Goal: Task Accomplishment & Management: Complete application form

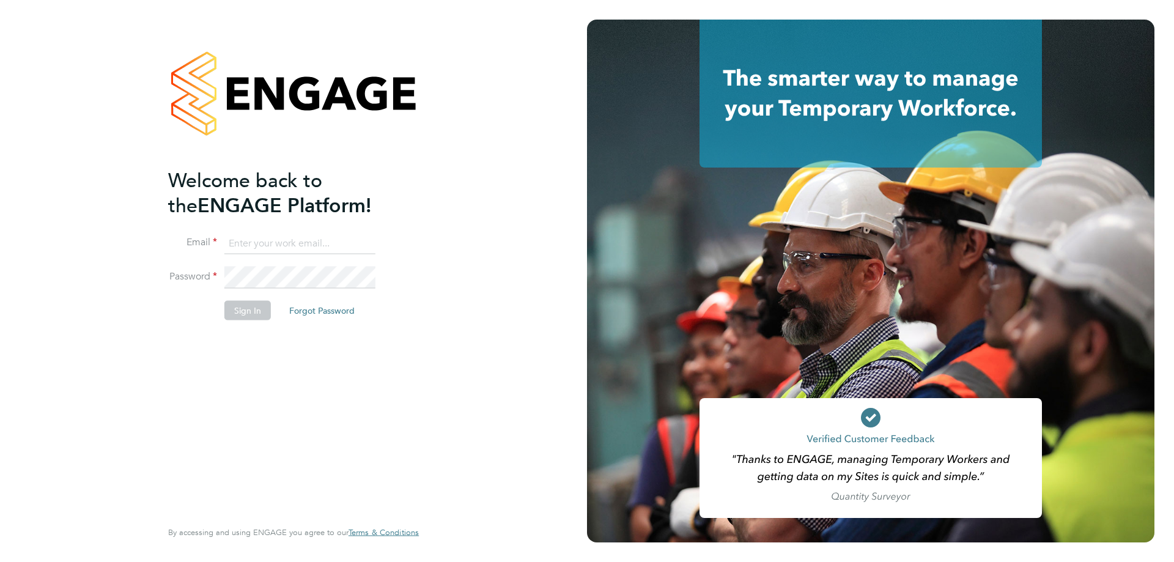
type input "[PERSON_NAME][EMAIL_ADDRESS][PERSON_NAME][DOMAIN_NAME]"
click at [241, 313] on button "Sign In" at bounding box center [247, 311] width 46 height 20
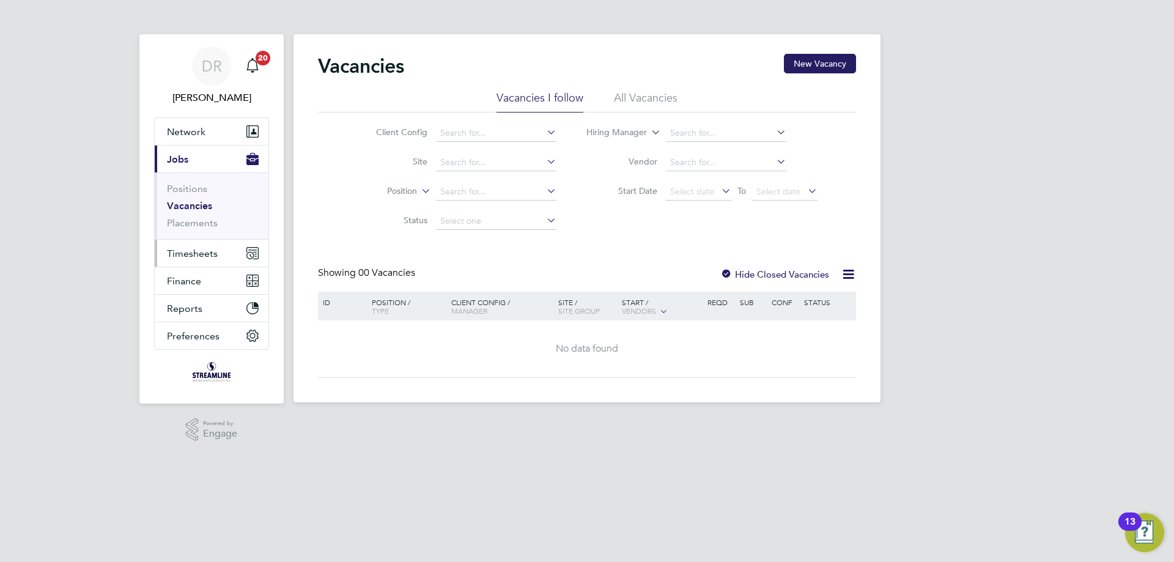
click at [177, 254] on span "Timesheets" at bounding box center [192, 254] width 51 height 12
click at [182, 259] on button "Timesheets" at bounding box center [212, 253] width 114 height 27
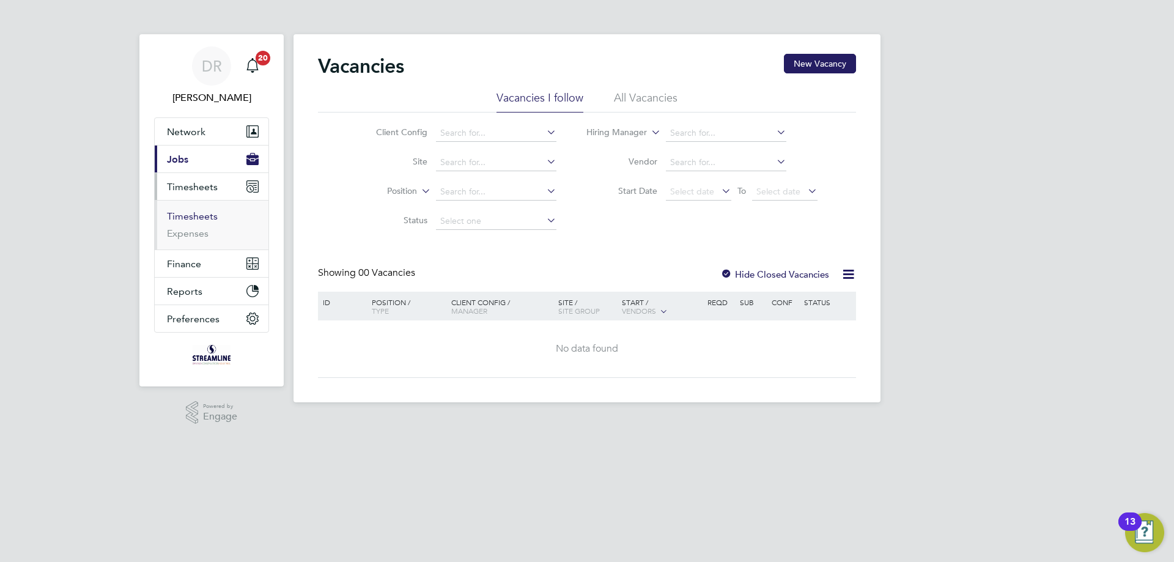
click at [192, 220] on link "Timesheets" at bounding box center [192, 216] width 51 height 12
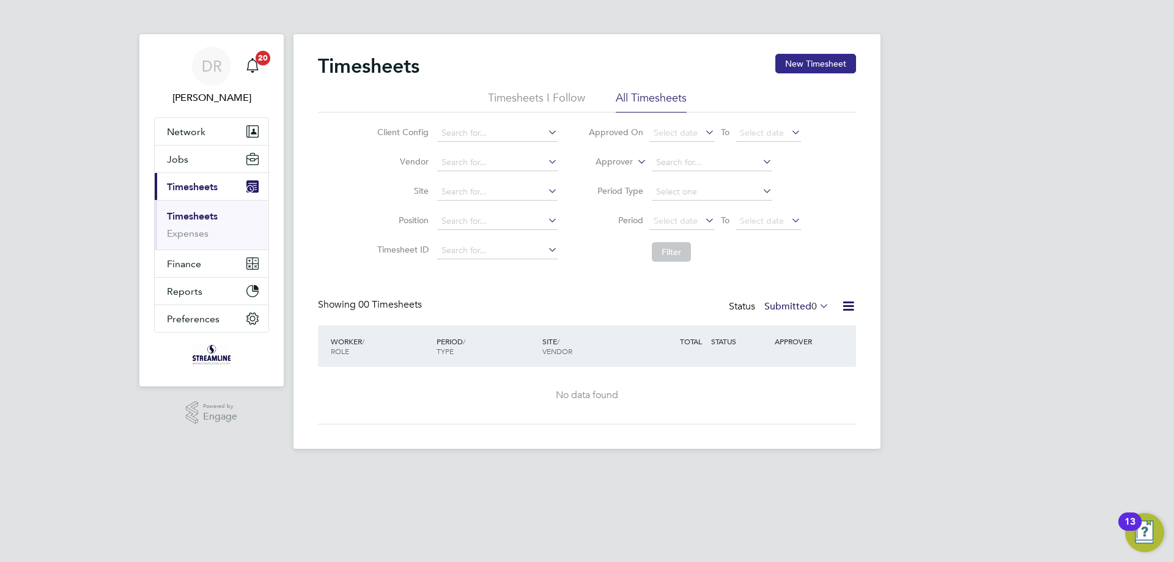
click at [807, 64] on button "New Timesheet" at bounding box center [815, 64] width 81 height 20
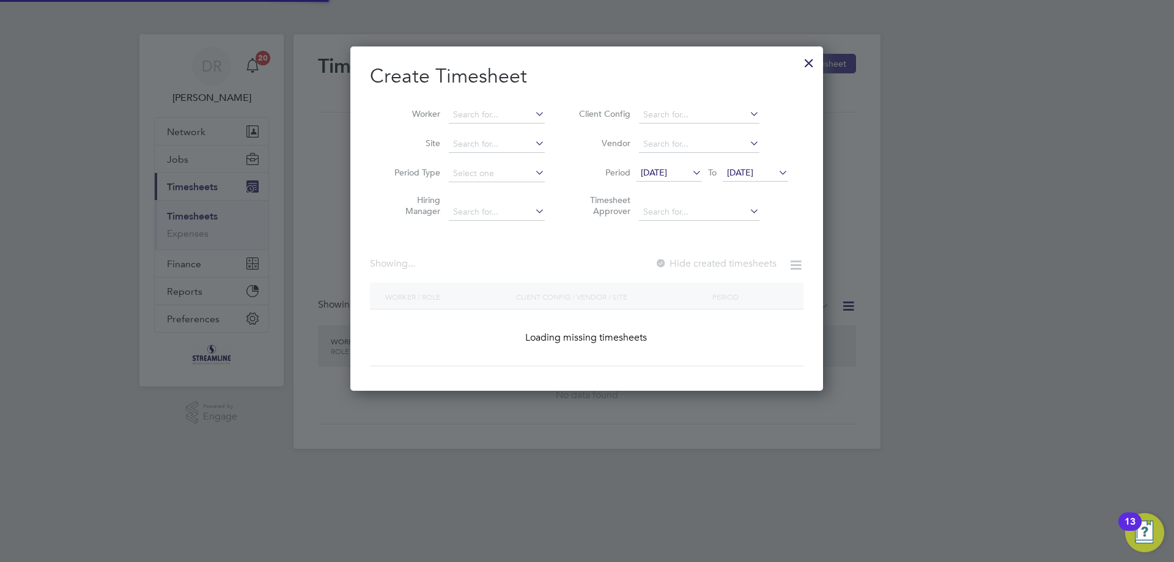
scroll to position [331, 473]
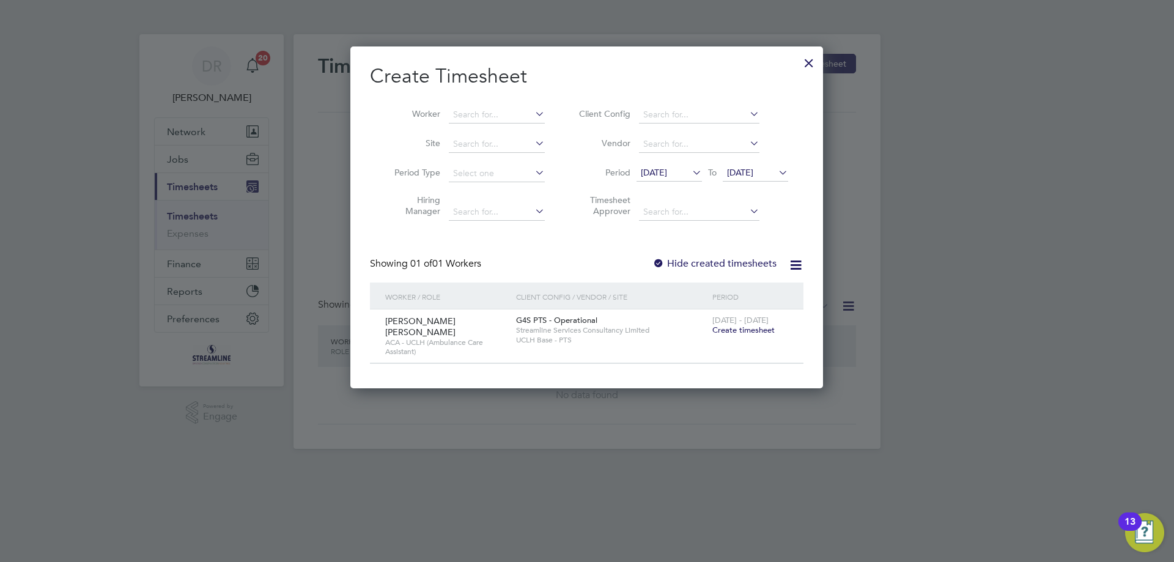
click at [755, 334] on span "Create timesheet" at bounding box center [743, 330] width 62 height 10
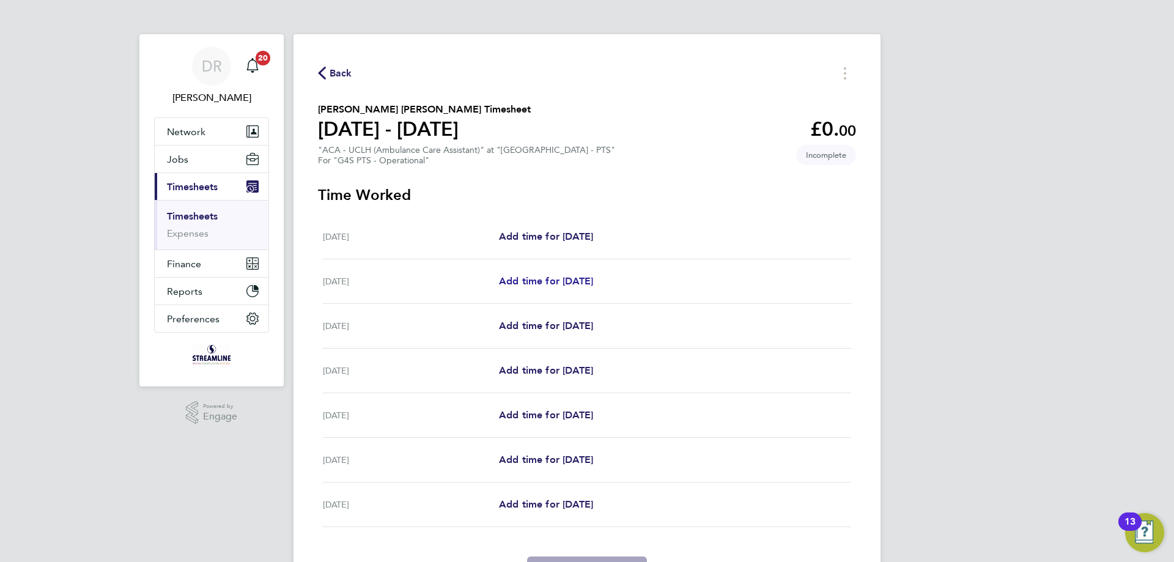
click at [580, 283] on span "Add time for Tue 26 Aug" at bounding box center [546, 281] width 94 height 12
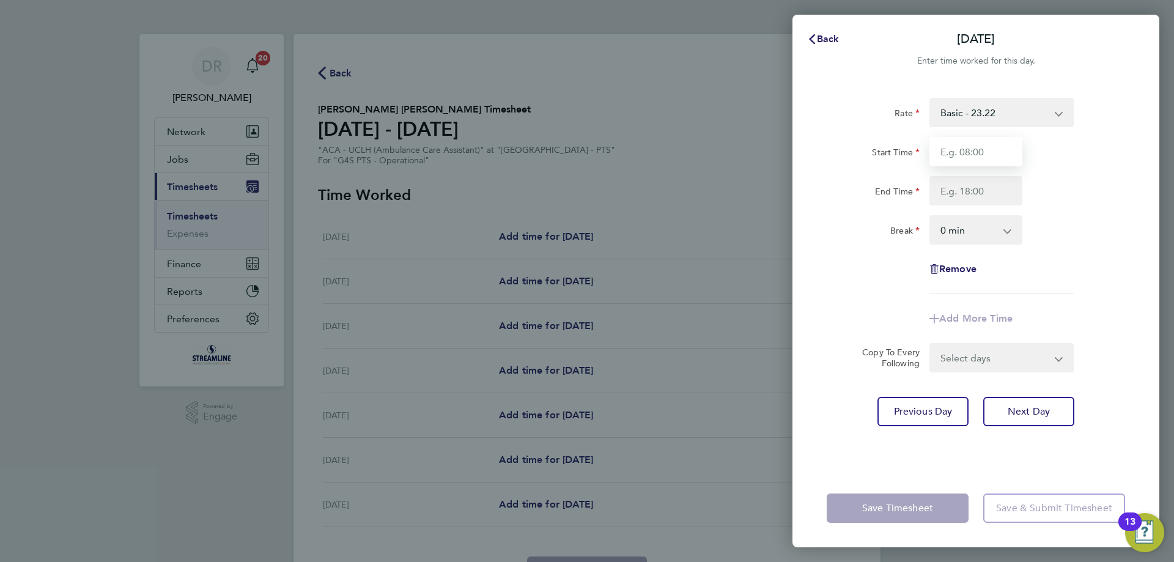
click at [961, 147] on input "Start Time" at bounding box center [975, 151] width 93 height 29
type input "13:00"
click at [964, 190] on input "End Time" at bounding box center [975, 190] width 93 height 29
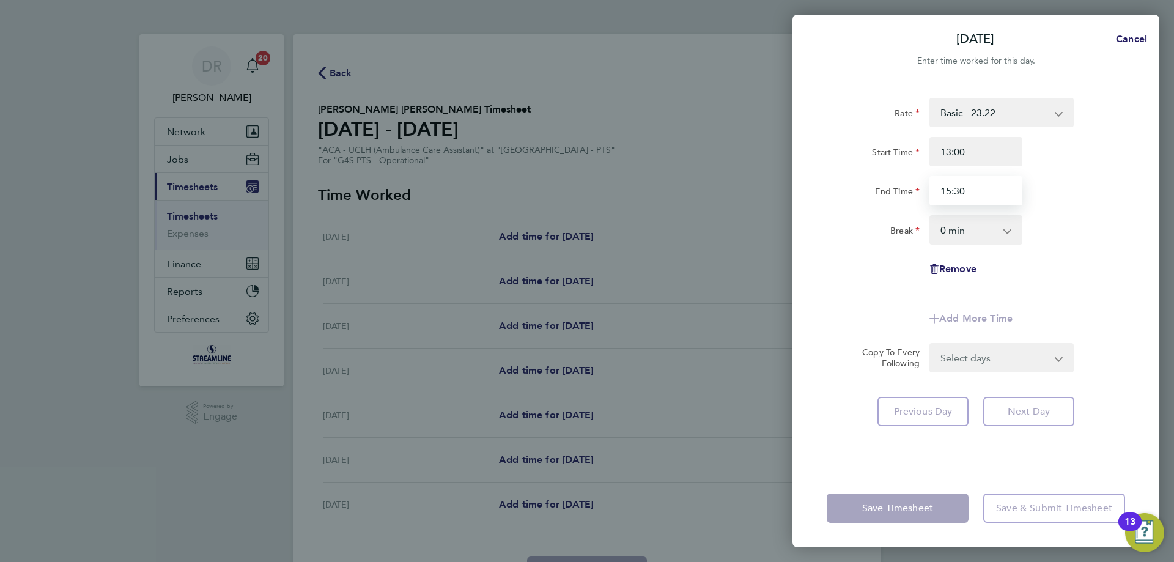
type input "15:30"
drag, startPoint x: 980, startPoint y: 242, endPoint x: 980, endPoint y: 234, distance: 7.9
click at [980, 234] on select "0 min 15 min 30 min 45 min 60 min 75 min 90 min" at bounding box center [969, 229] width 76 height 27
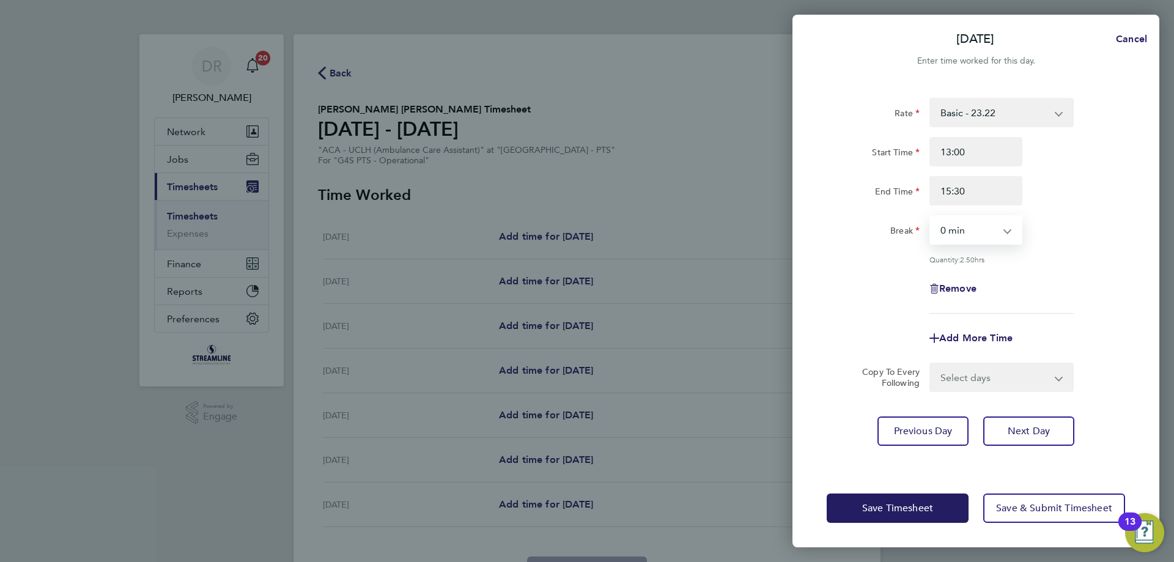
select select "30"
click at [931, 216] on select "0 min 15 min 30 min 45 min 60 min 75 min 90 min" at bounding box center [969, 229] width 76 height 27
drag, startPoint x: 912, startPoint y: 509, endPoint x: 906, endPoint y: 507, distance: 6.6
click at [912, 509] on span "Save Timesheet" at bounding box center [897, 508] width 71 height 12
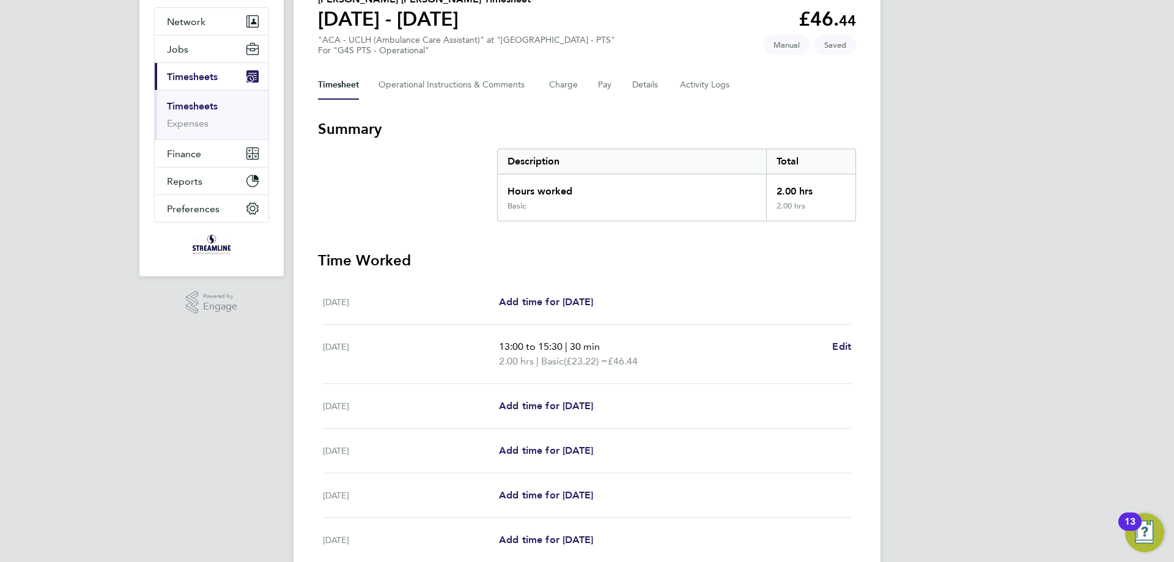
scroll to position [122, 0]
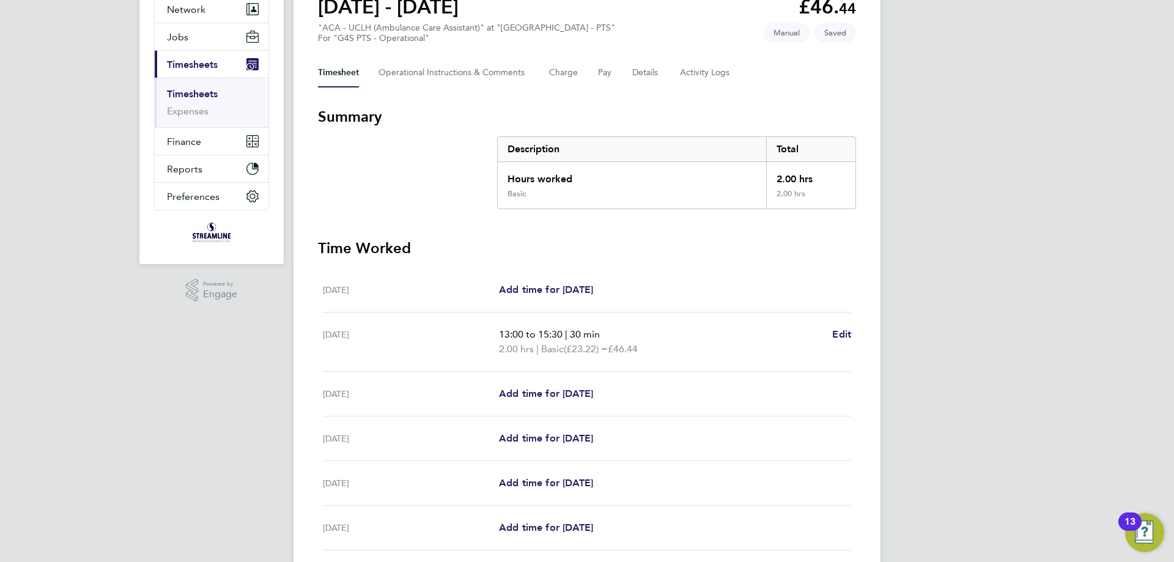
click at [555, 401] on div "Wed 27 Aug Add time for Wed 27 Aug Add time for Wed 27 Aug" at bounding box center [587, 394] width 528 height 45
click at [572, 397] on span "Add time for Wed 27 Aug" at bounding box center [546, 394] width 94 height 12
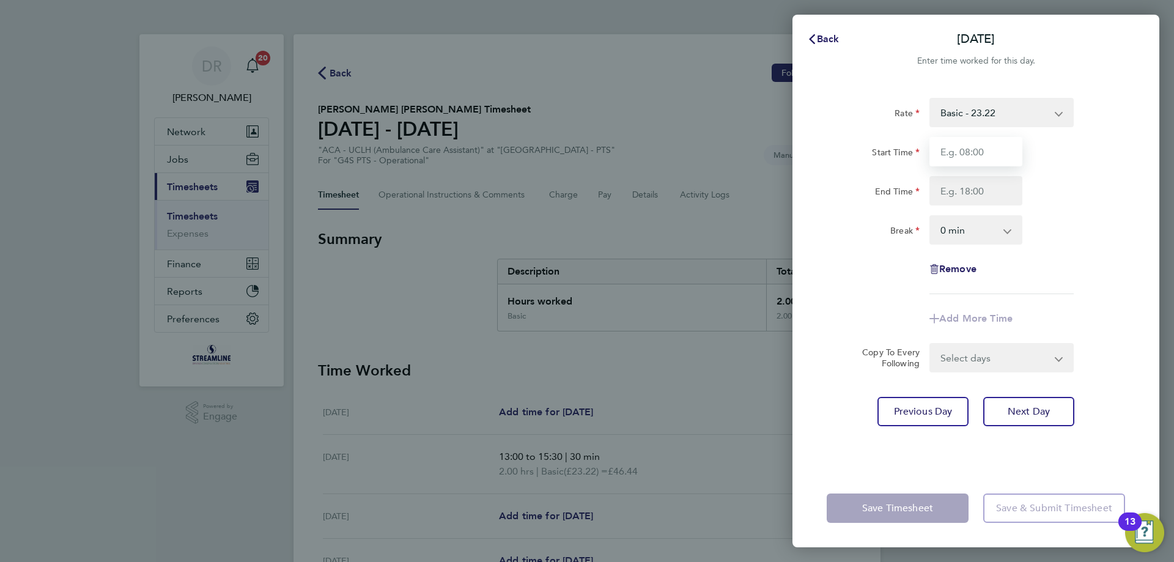
click at [967, 153] on input "Start Time" at bounding box center [975, 151] width 93 height 29
type input "13:00"
click at [970, 185] on input "End Time" at bounding box center [975, 190] width 93 height 29
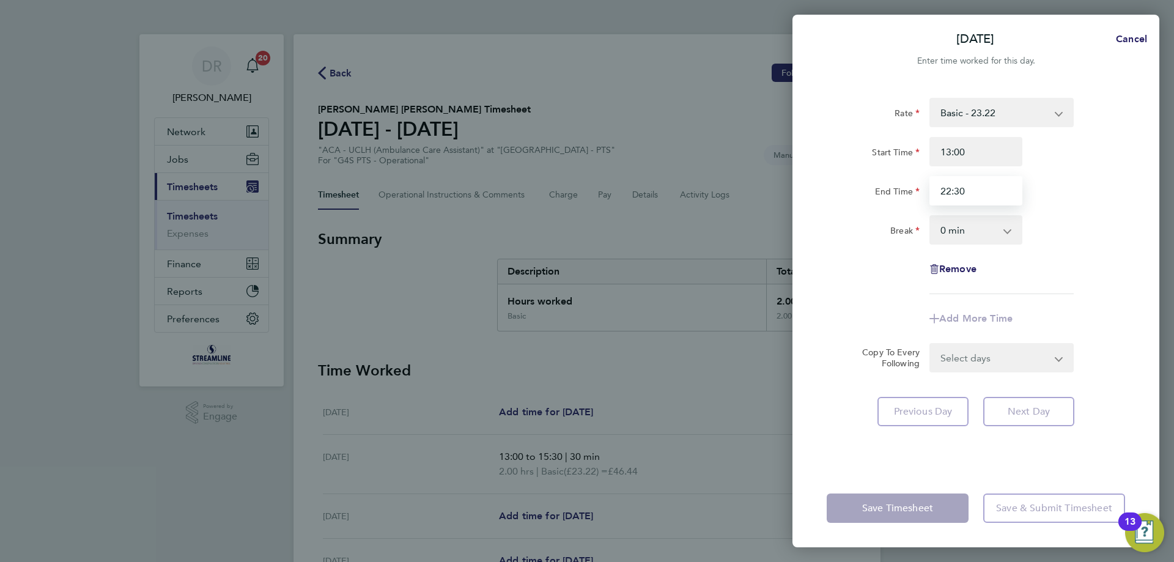
type input "22:30"
click at [980, 237] on select "0 min 15 min 30 min 45 min 60 min 75 min 90 min" at bounding box center [969, 229] width 76 height 27
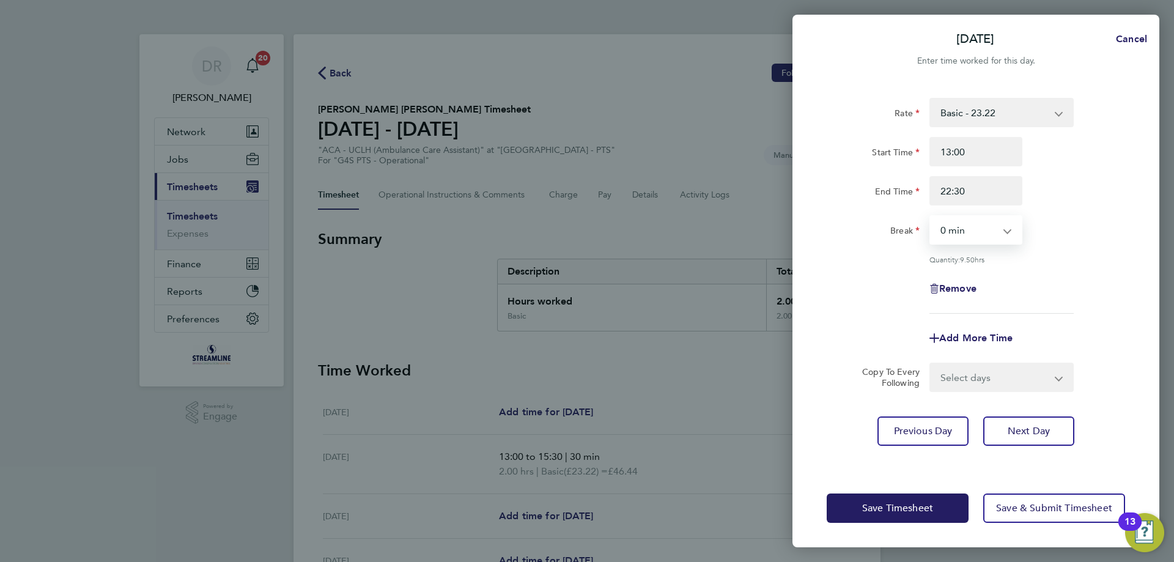
select select "30"
click at [931, 216] on select "0 min 15 min 30 min 45 min 60 min 75 min 90 min" at bounding box center [969, 229] width 76 height 27
click at [931, 506] on span "Save Timesheet" at bounding box center [897, 508] width 71 height 12
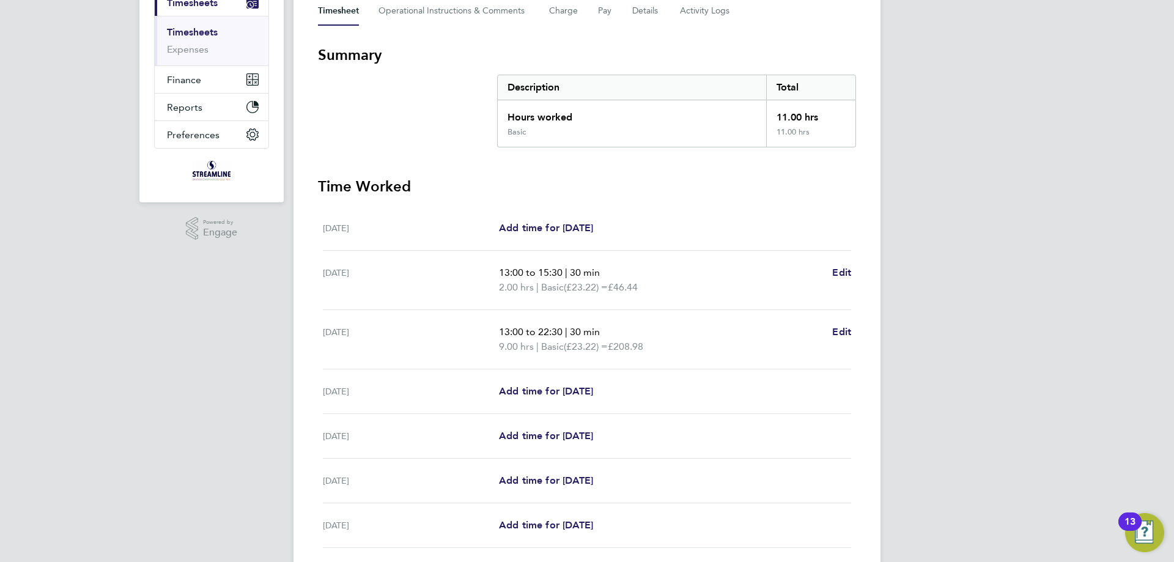
scroll to position [245, 0]
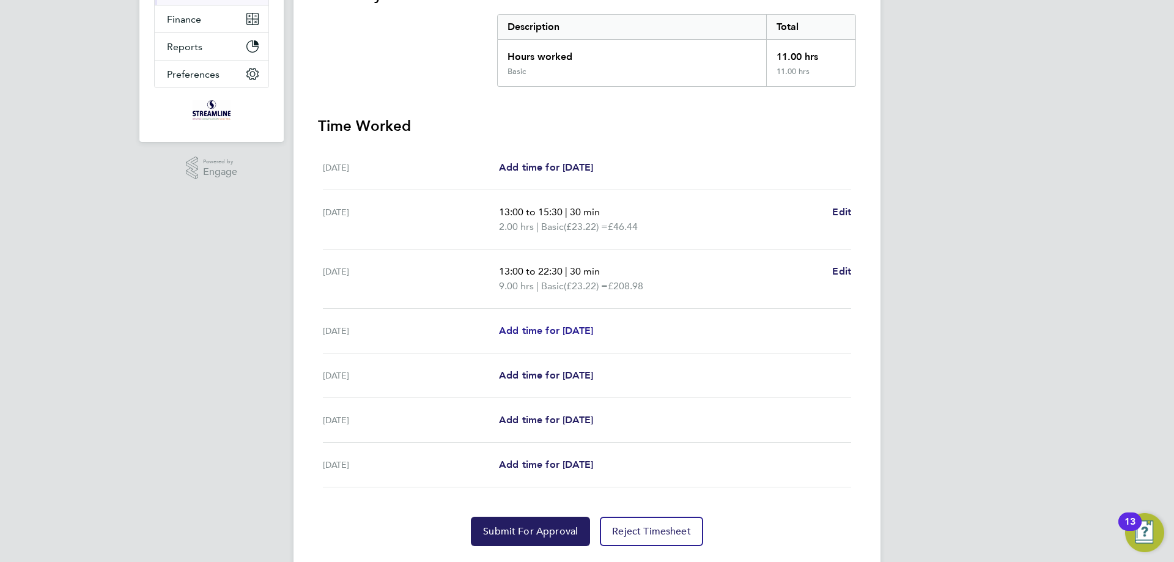
click at [578, 330] on span "Add time for Thu 28 Aug" at bounding box center [546, 331] width 94 height 12
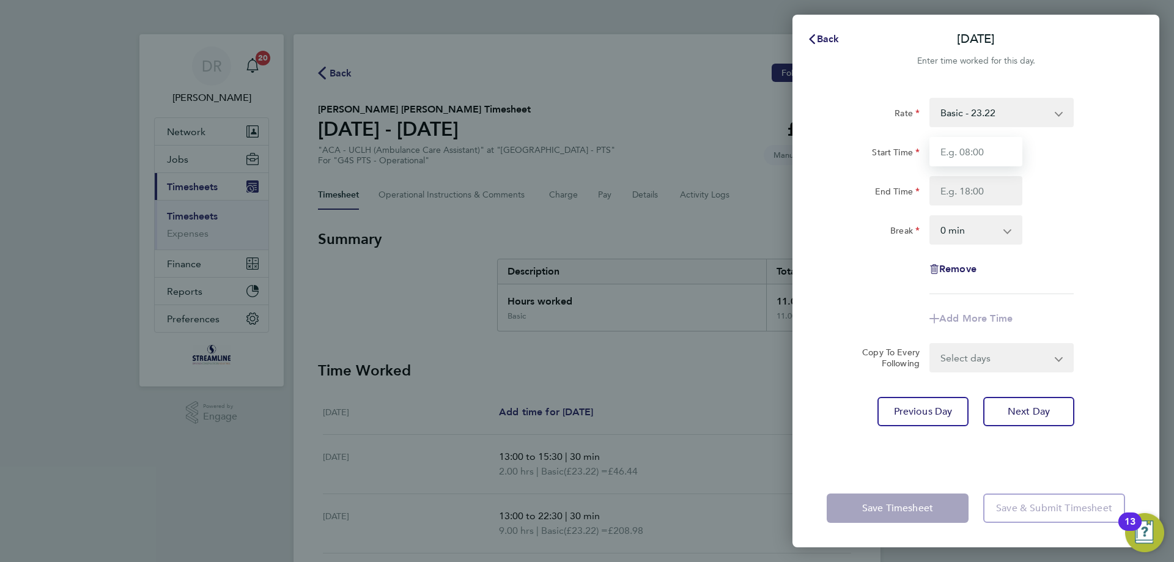
click at [959, 154] on input "Start Time" at bounding box center [975, 151] width 93 height 29
type input "13:00"
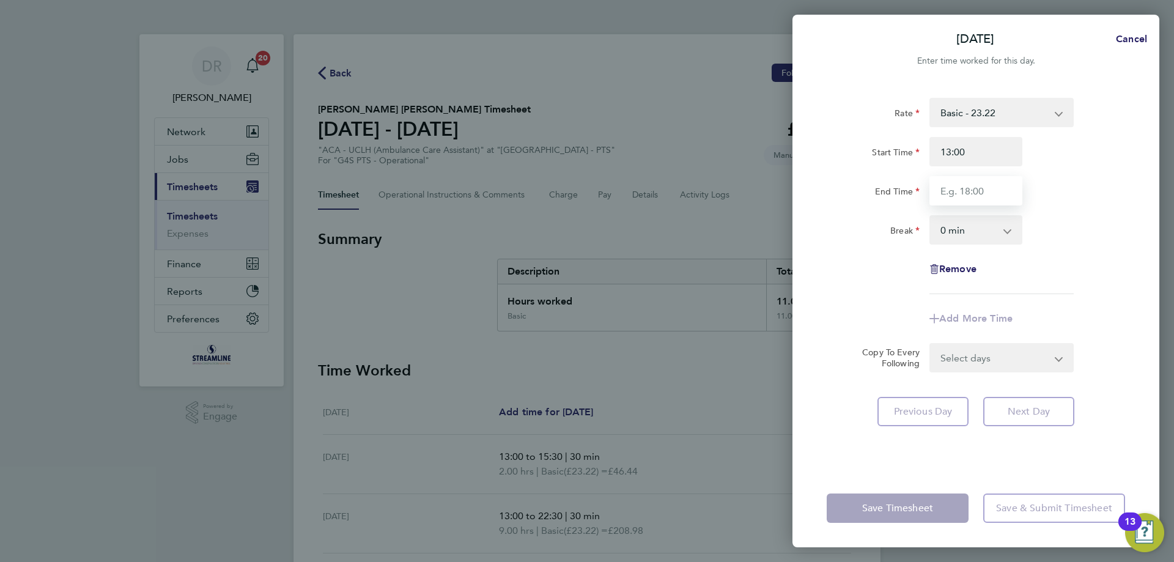
click at [969, 195] on input "End Time" at bounding box center [975, 190] width 93 height 29
type input "22:30"
click at [959, 236] on select "0 min 15 min 30 min 45 min 60 min 75 min 90 min" at bounding box center [969, 229] width 76 height 27
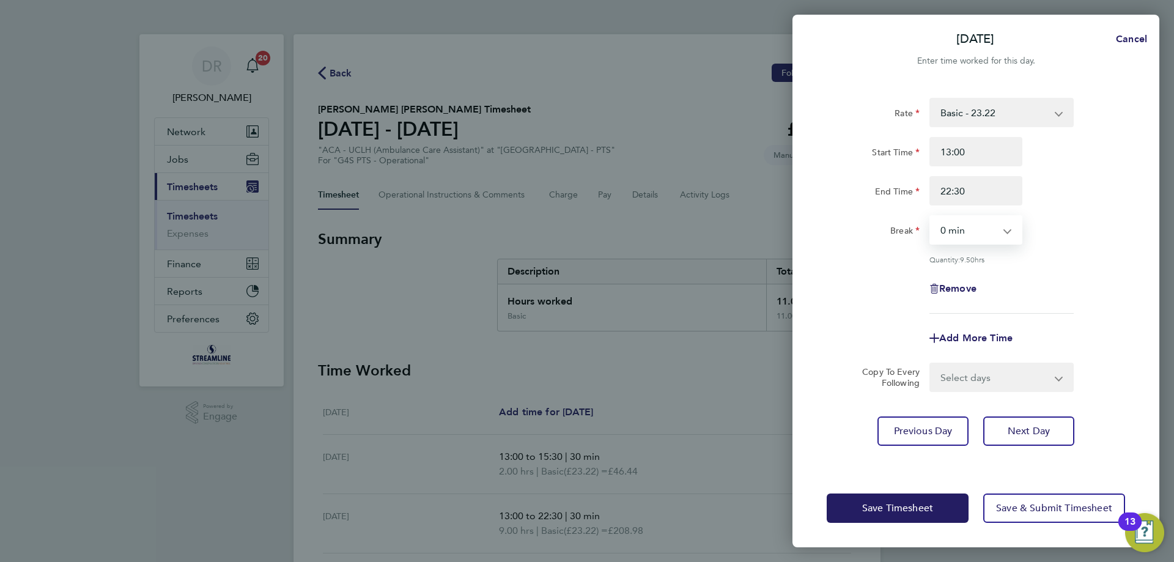
select select "30"
click at [931, 216] on select "0 min 15 min 30 min 45 min 60 min 75 min 90 min" at bounding box center [969, 229] width 76 height 27
click at [909, 497] on button "Save Timesheet" at bounding box center [898, 507] width 142 height 29
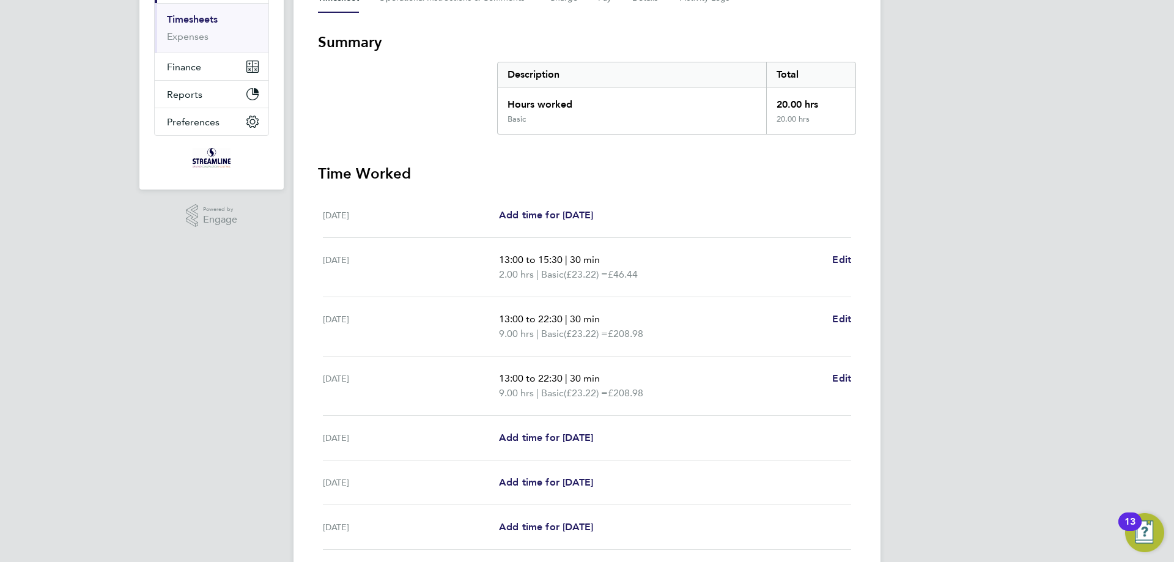
scroll to position [292, 0]
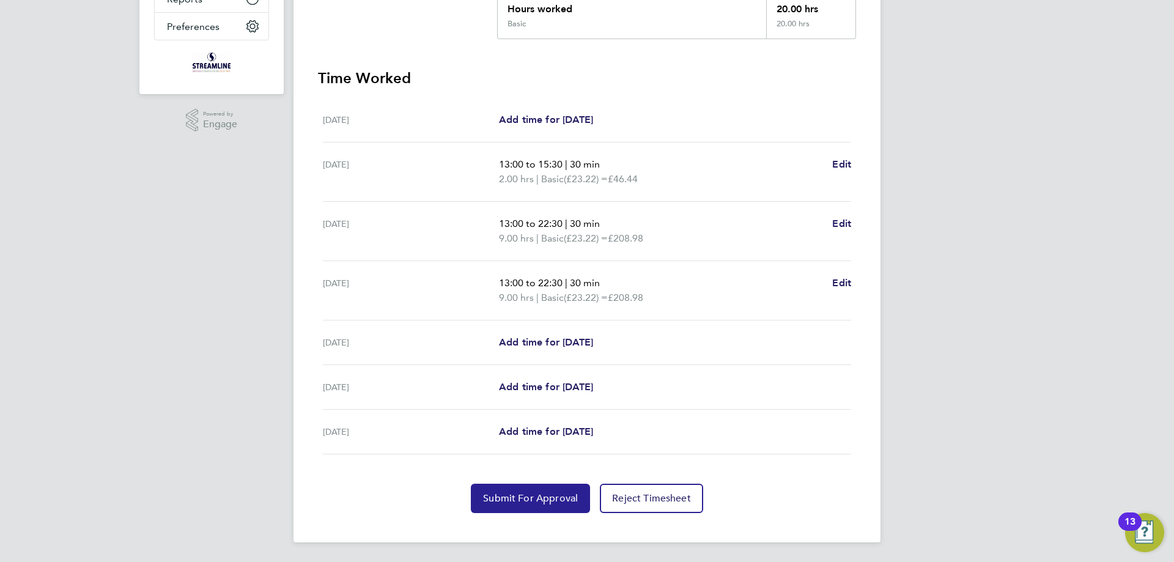
click at [537, 498] on span "Submit For Approval" at bounding box center [530, 498] width 95 height 12
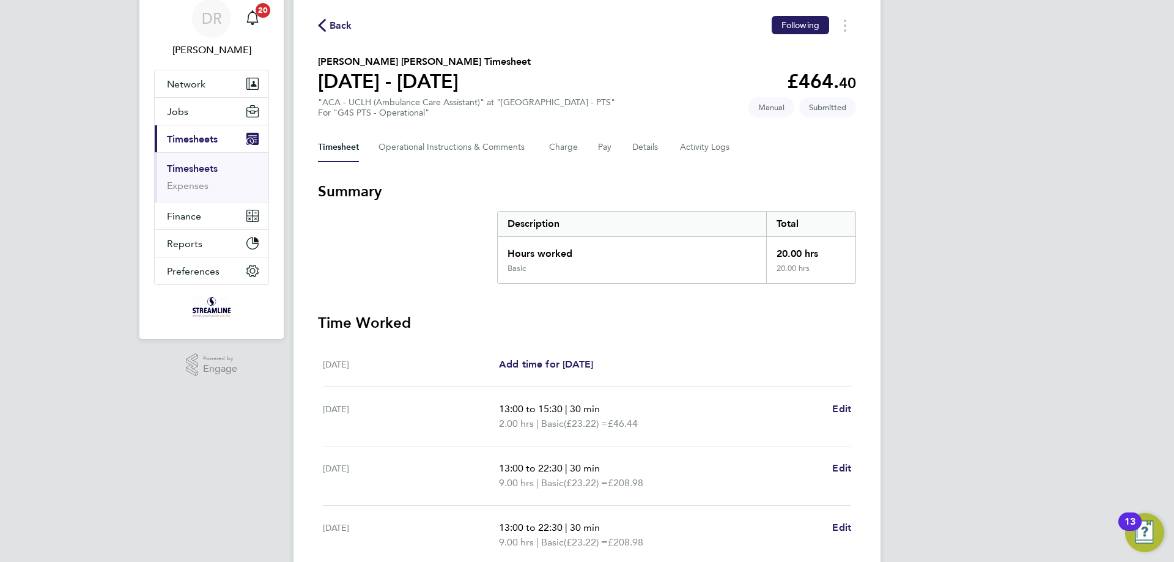
scroll to position [0, 0]
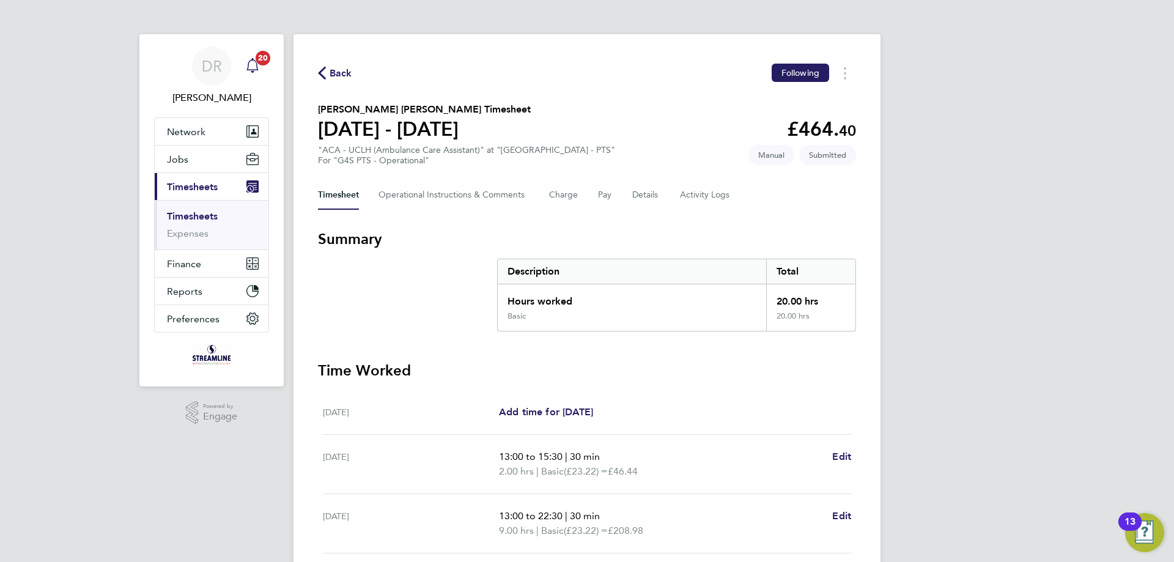
click at [255, 66] on icon "Main navigation" at bounding box center [252, 65] width 15 height 15
